Goal: Find specific page/section: Find specific page/section

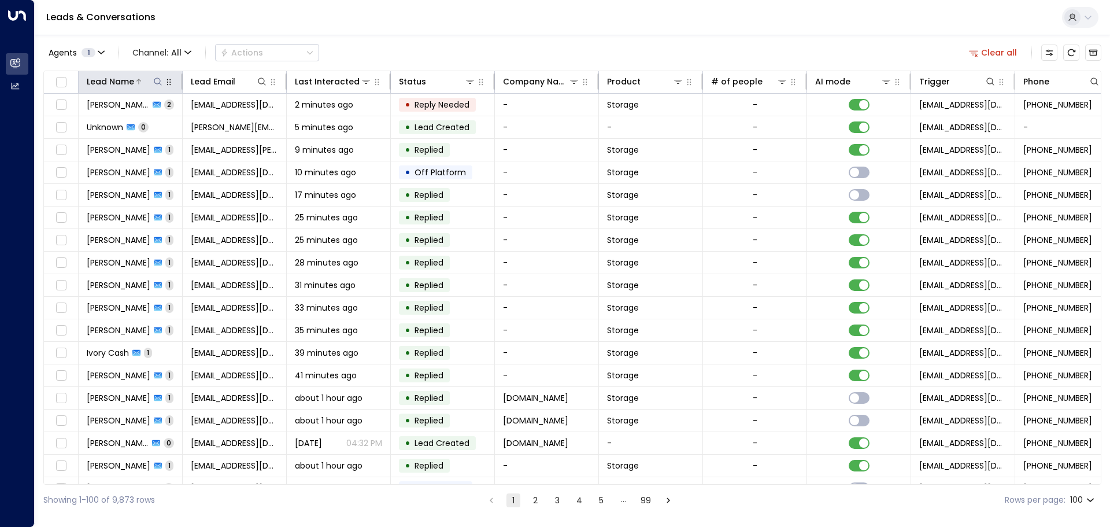
click at [149, 81] on div at bounding box center [148, 82] width 29 height 12
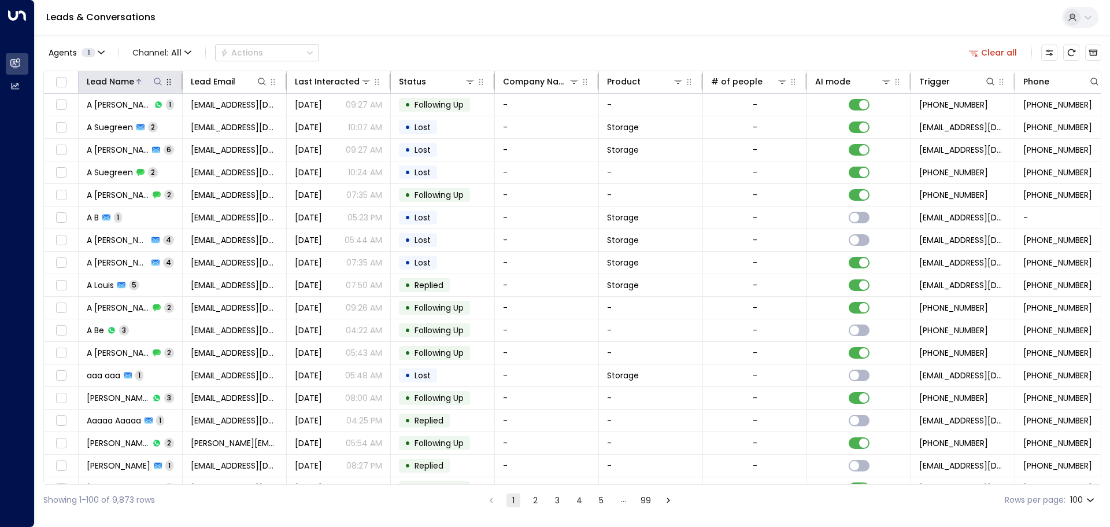
click at [157, 82] on icon at bounding box center [157, 81] width 9 height 9
click at [110, 120] on input "text" at bounding box center [158, 123] width 160 height 21
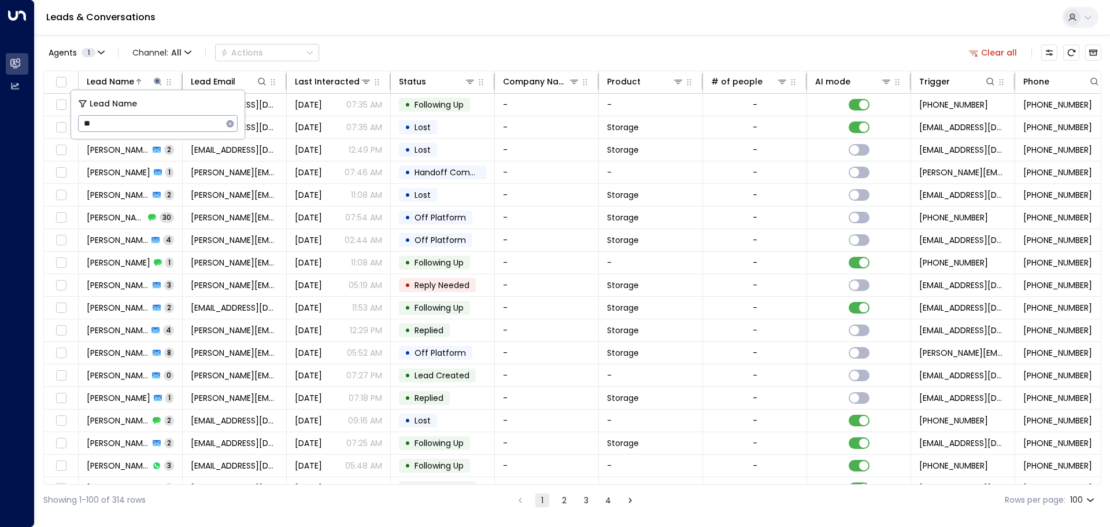
type input "***"
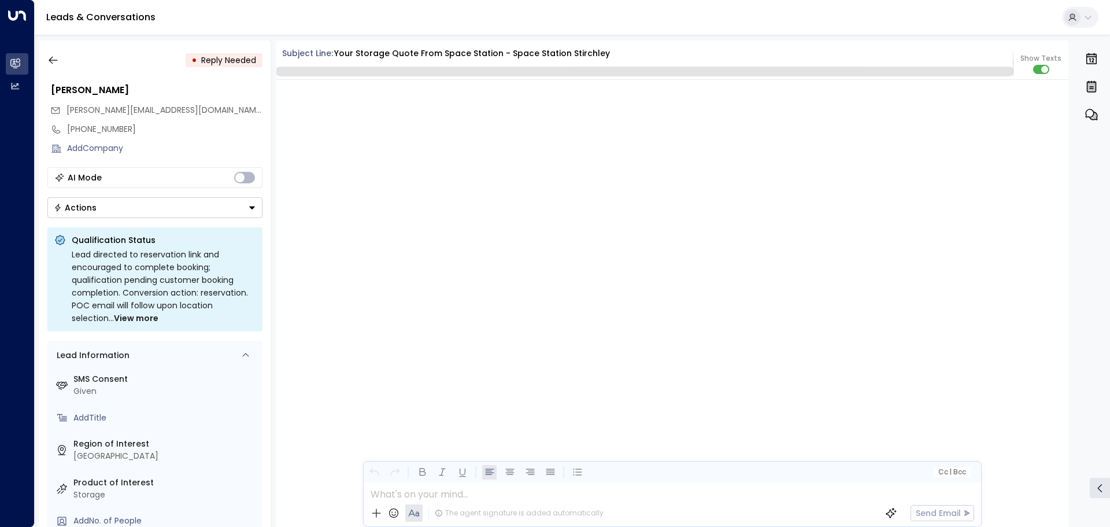
scroll to position [1429, 0]
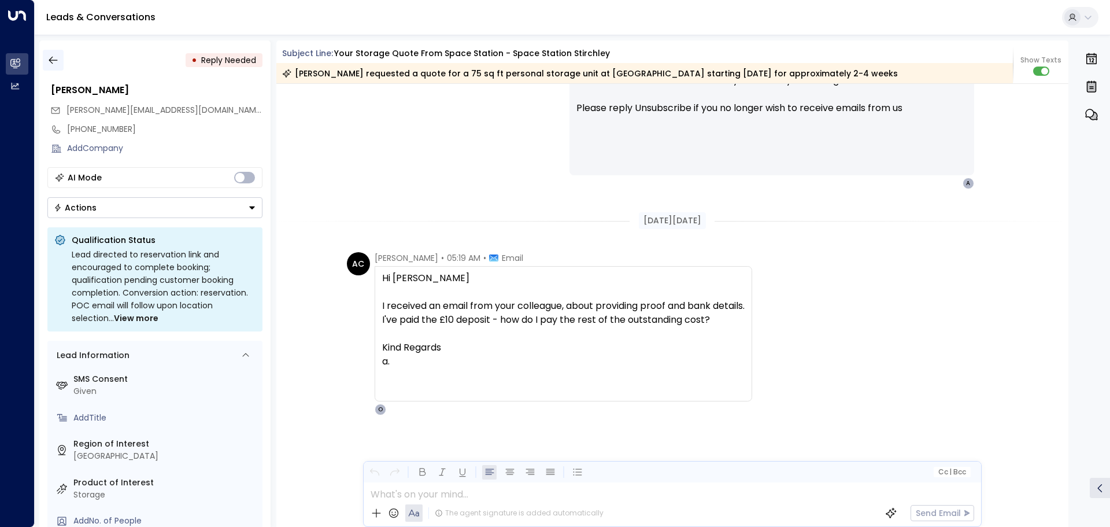
click at [51, 62] on icon "button" at bounding box center [53, 61] width 9 height 8
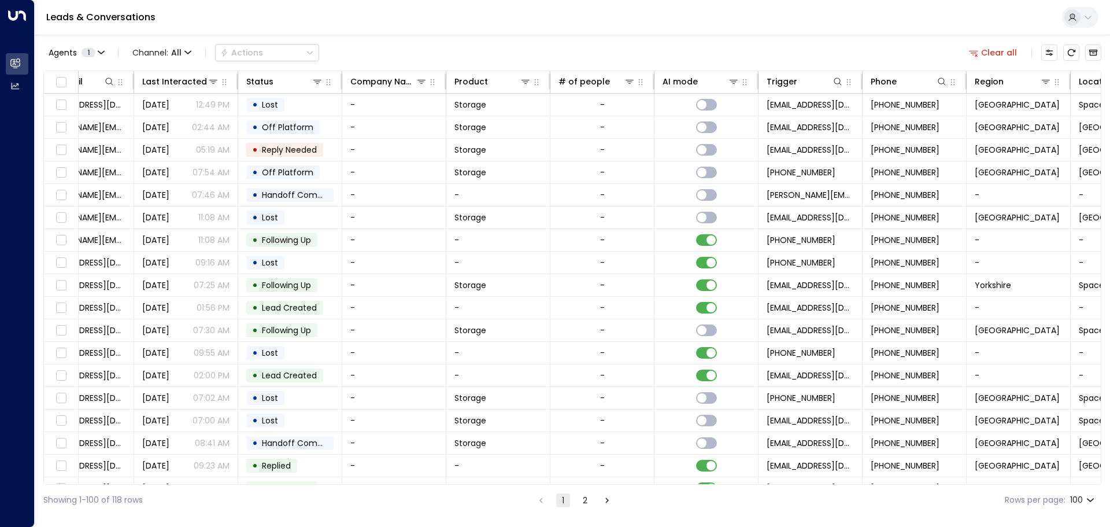
scroll to position [0, 172]
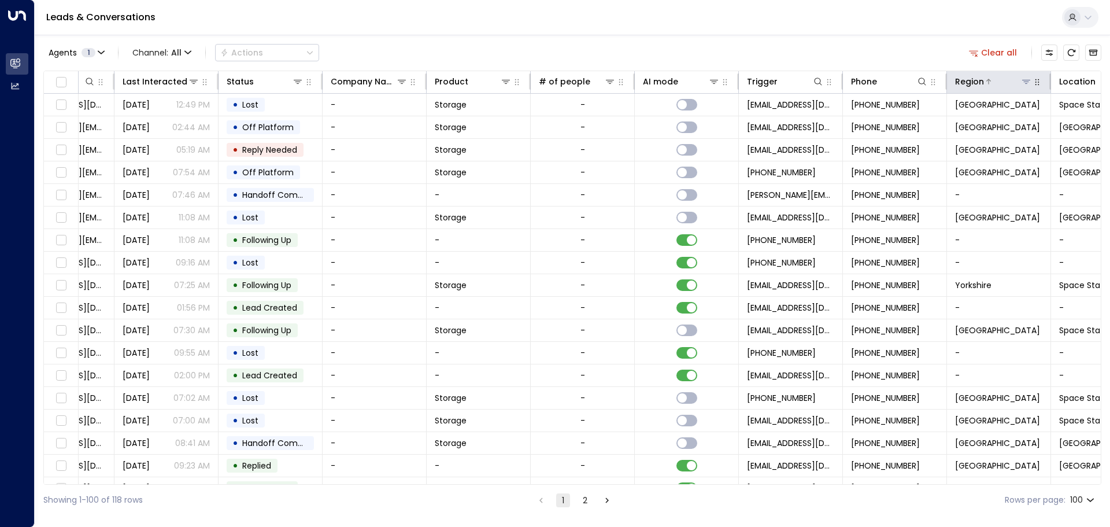
click at [1026, 84] on icon at bounding box center [1026, 81] width 9 height 9
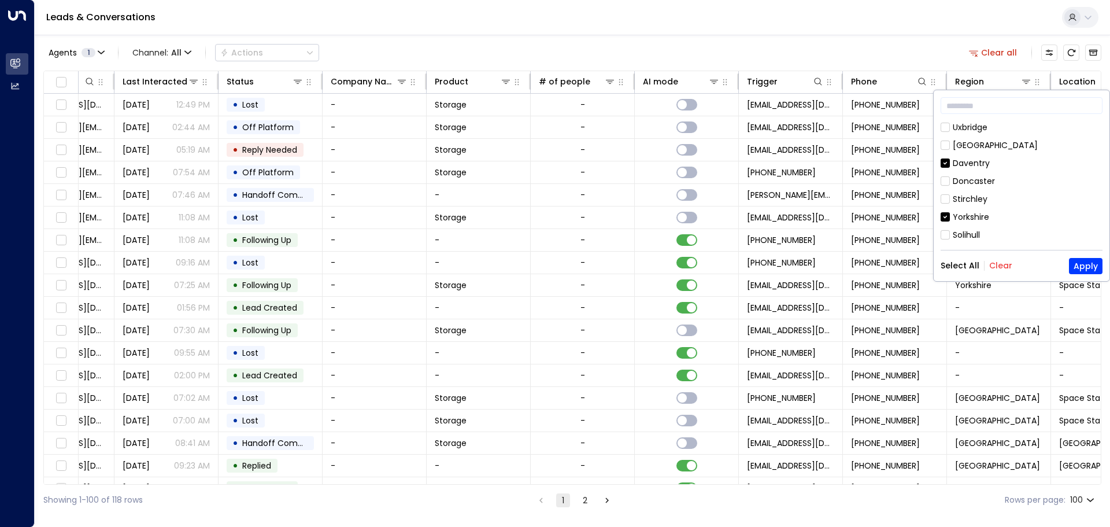
click at [945, 211] on div "Yorkshire" at bounding box center [1022, 217] width 162 height 12
click at [1079, 266] on button "Apply" at bounding box center [1086, 266] width 34 height 16
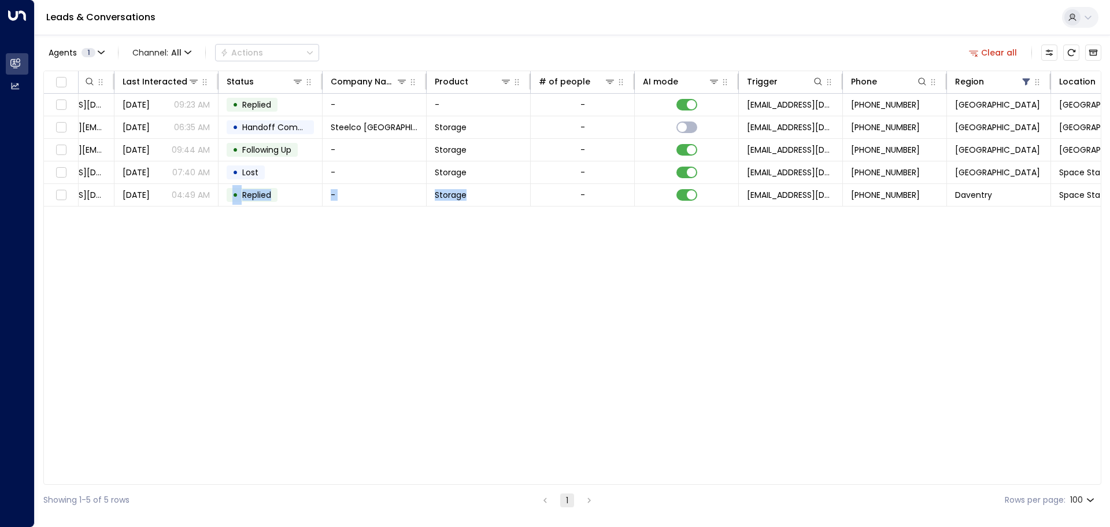
drag, startPoint x: 523, startPoint y: 480, endPoint x: 206, endPoint y: 468, distance: 317.6
click at [231, 476] on div "Lead Name Lead Email Last Interacted Status Company Name Product # of people AI…" at bounding box center [572, 278] width 1058 height 414
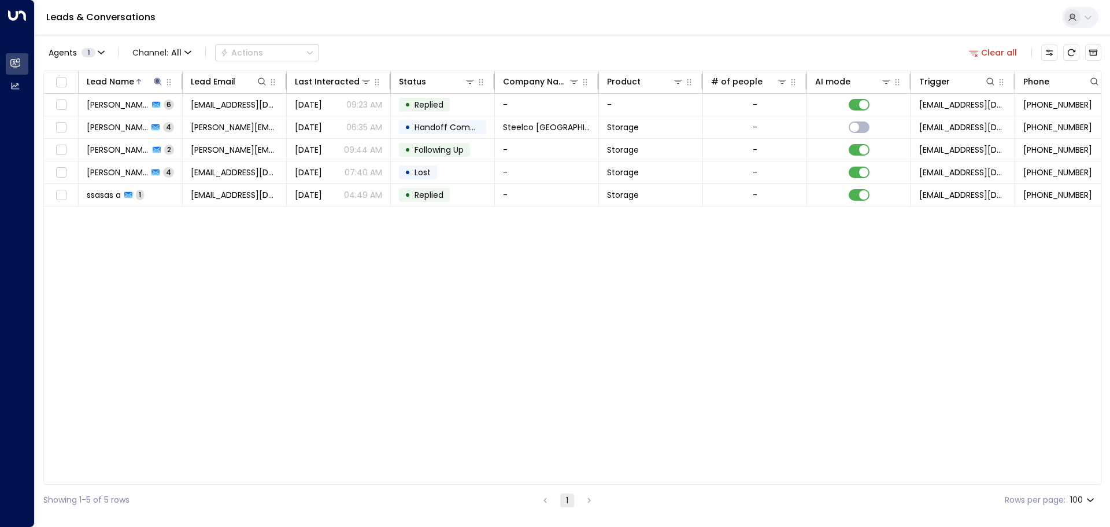
click at [265, 372] on div "Lead Name Lead Email Last Interacted Status Company Name Product # of people AI…" at bounding box center [572, 278] width 1058 height 414
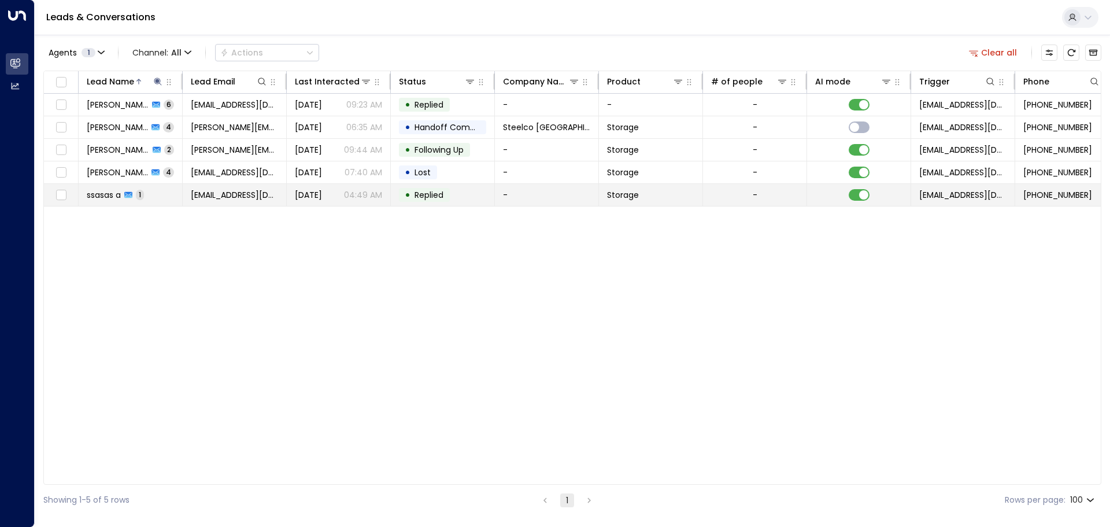
click at [109, 198] on span "ssasas a" at bounding box center [104, 195] width 34 height 12
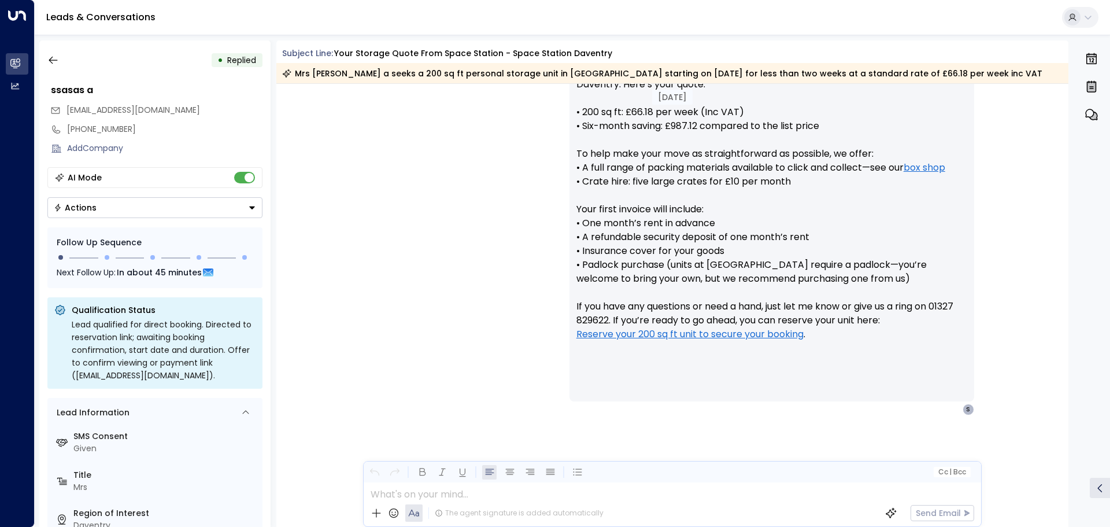
scroll to position [491, 0]
